Goal: Task Accomplishment & Management: Use online tool/utility

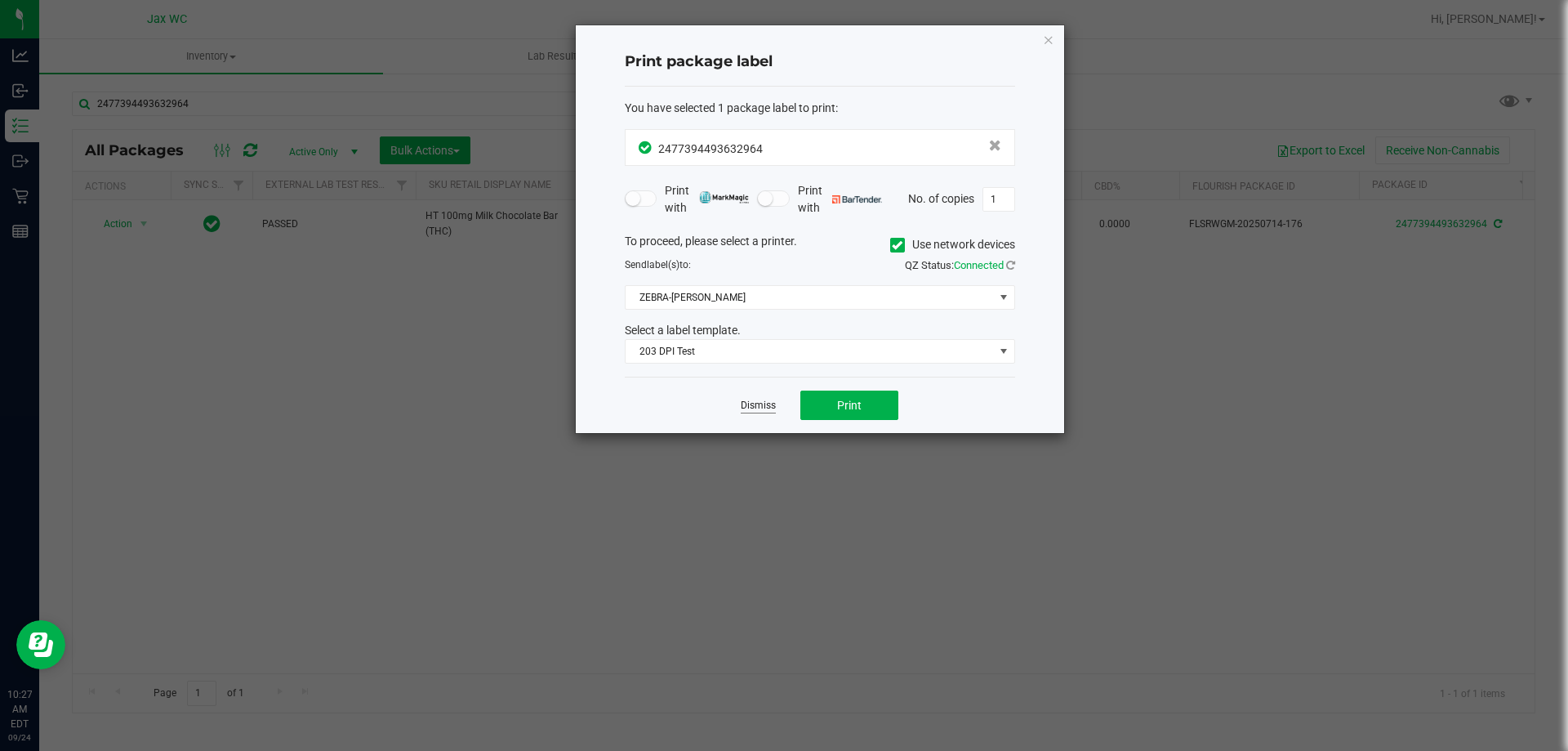
click at [753, 399] on link "Dismiss" at bounding box center [758, 406] width 35 height 14
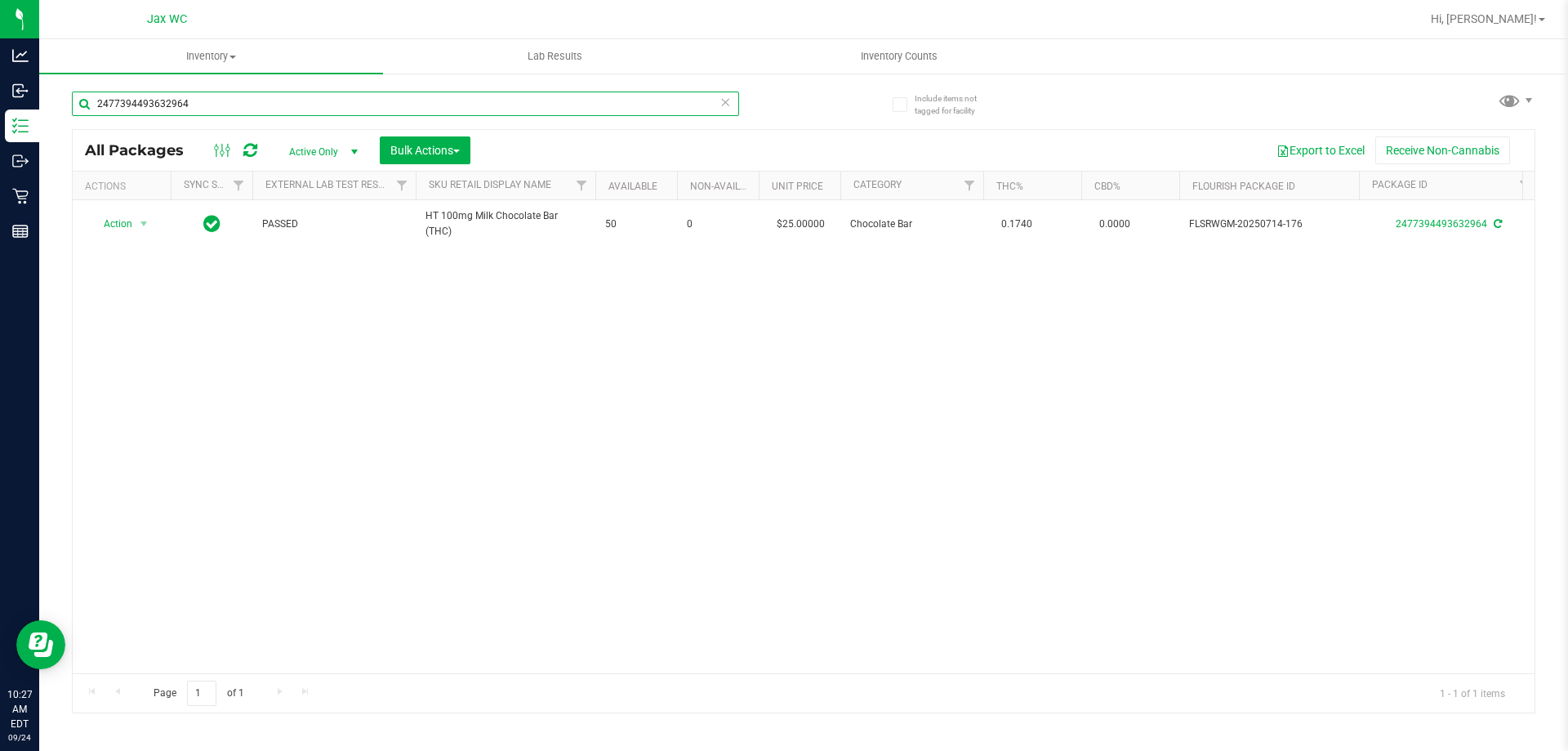
click at [253, 102] on input "2477394493632964" at bounding box center [406, 104] width 668 height 25
type input "6893817815345382"
click at [136, 223] on div "Action Action Edit attributes Global inventory Locate package Package audit log…" at bounding box center [121, 224] width 78 height 23
click at [136, 223] on span "select" at bounding box center [145, 224] width 21 height 23
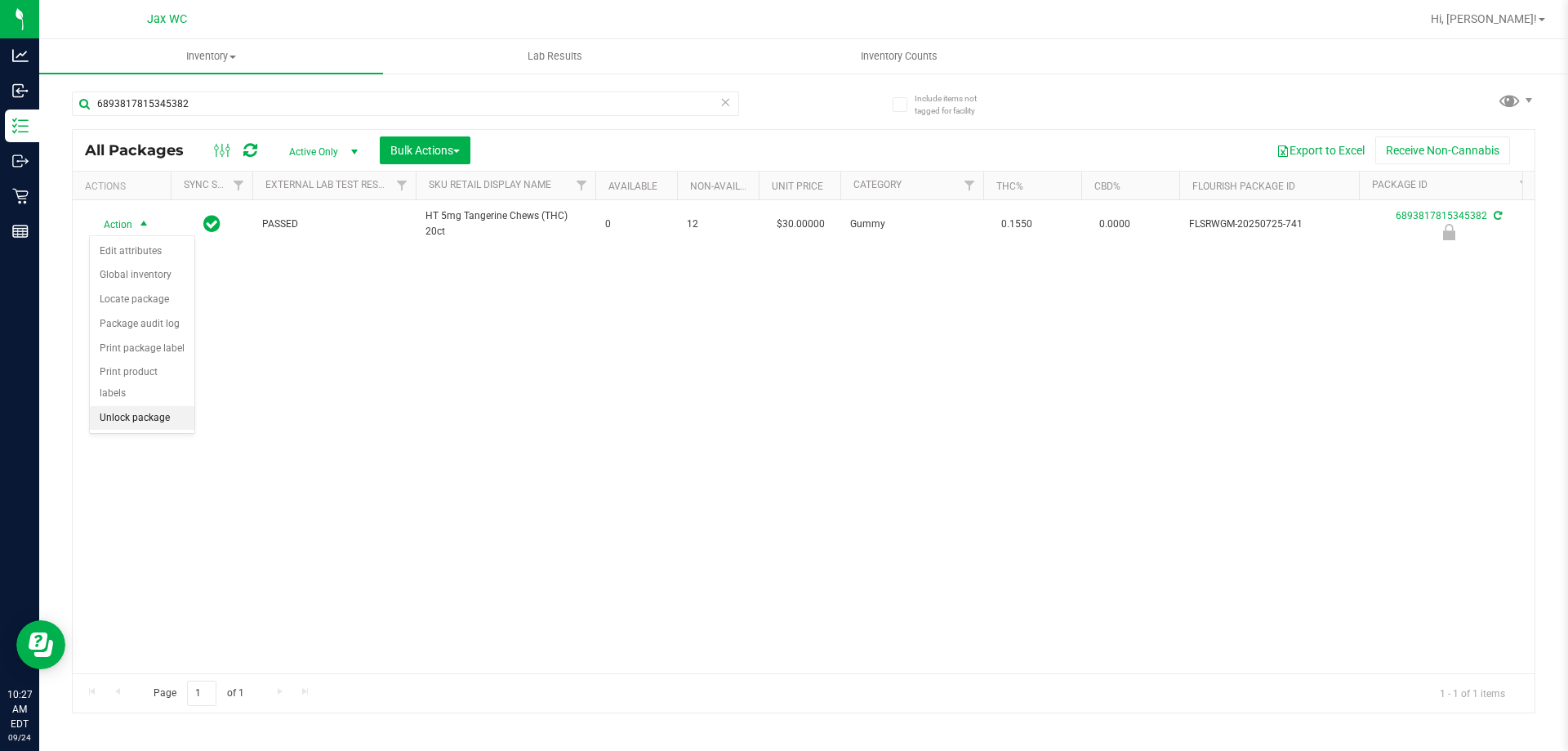
click at [144, 406] on li "Unlock package" at bounding box center [142, 418] width 105 height 25
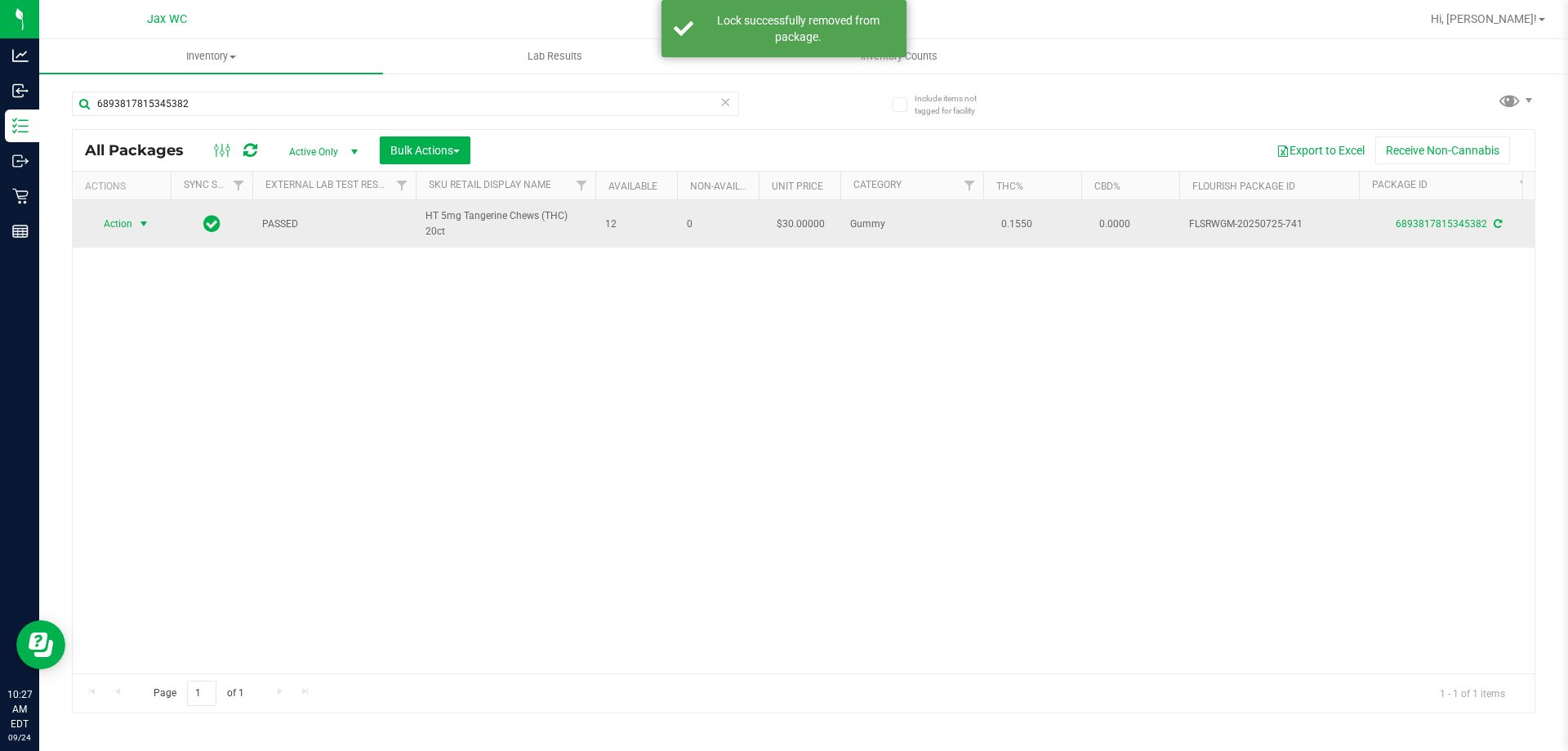
click at [140, 226] on span "select" at bounding box center [144, 224] width 13 height 13
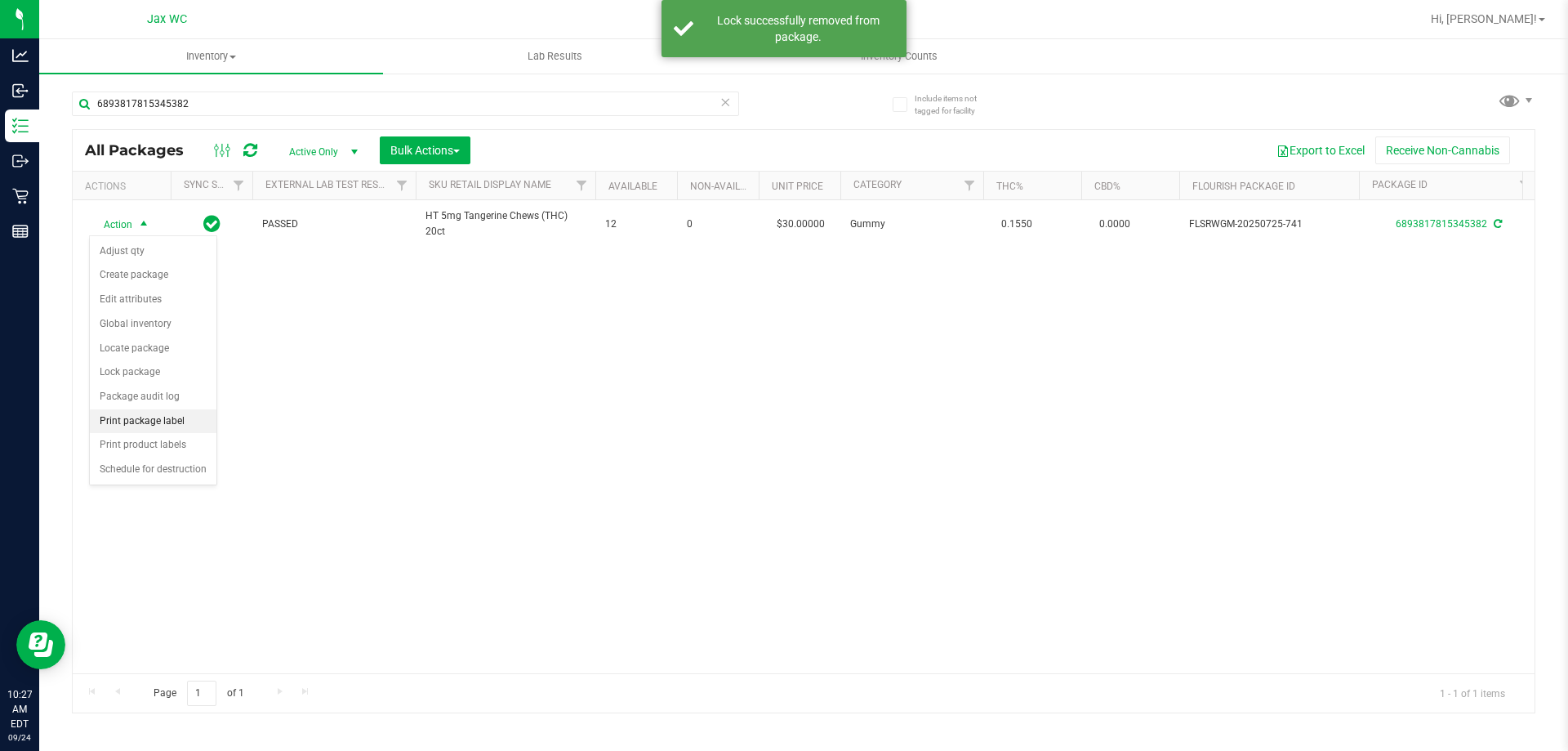
click at [189, 423] on li "Print package label" at bounding box center [153, 422] width 127 height 25
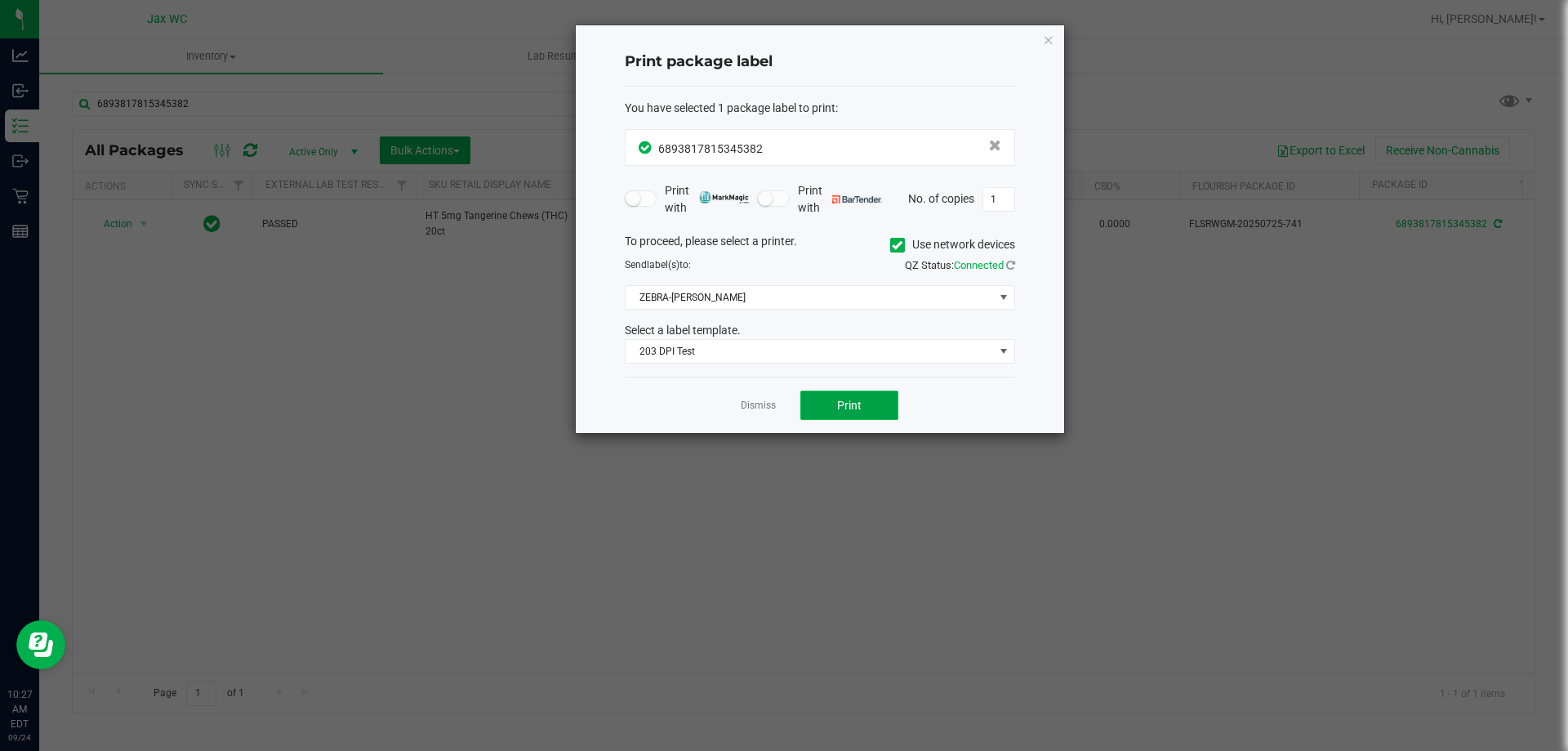
click at [857, 399] on span "Print" at bounding box center [849, 406] width 25 height 13
